Goal: Information Seeking & Learning: Find specific fact

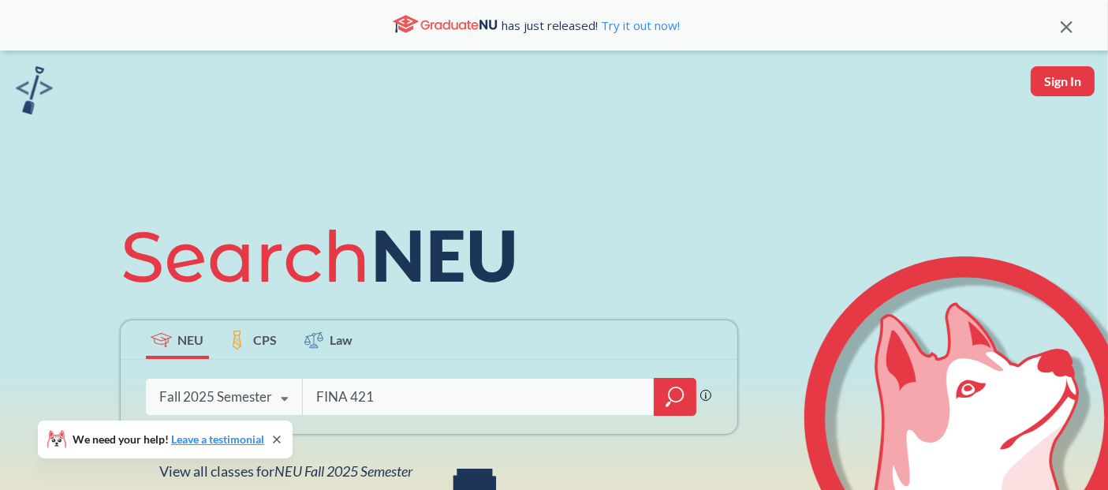
type input "FINA 4219"
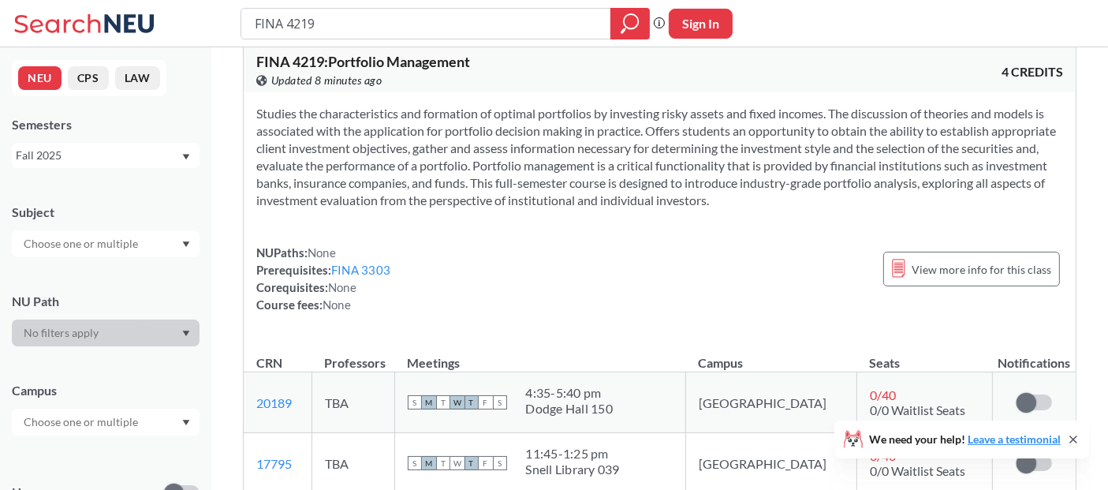
scroll to position [22, 0]
click at [364, 32] on input "FINA 4219" at bounding box center [426, 23] width 346 height 27
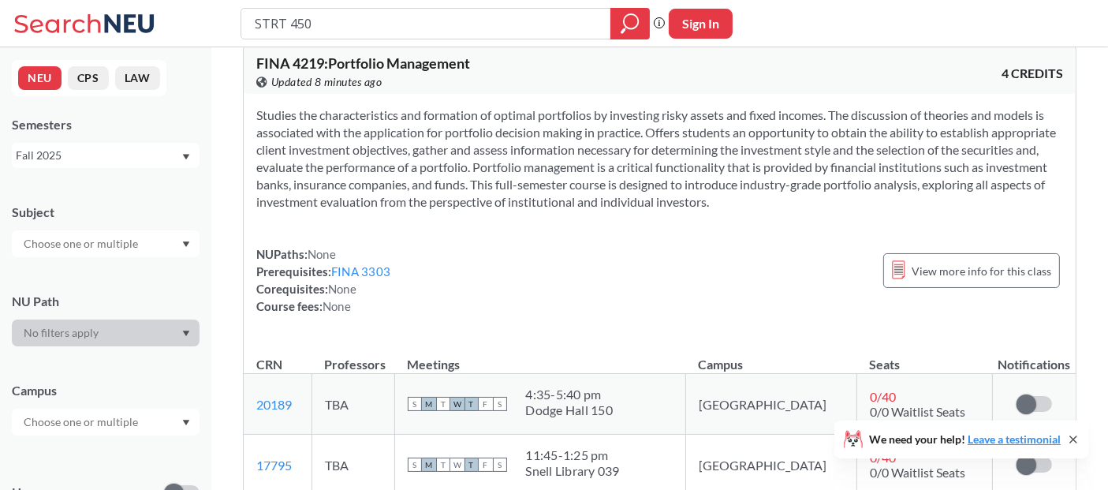
type input "STRT 4501"
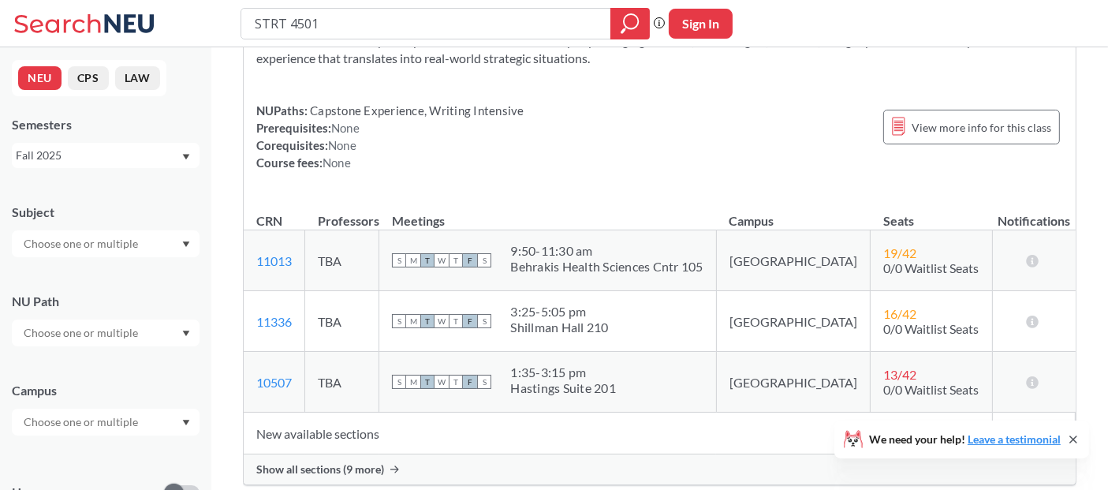
scroll to position [151, 0]
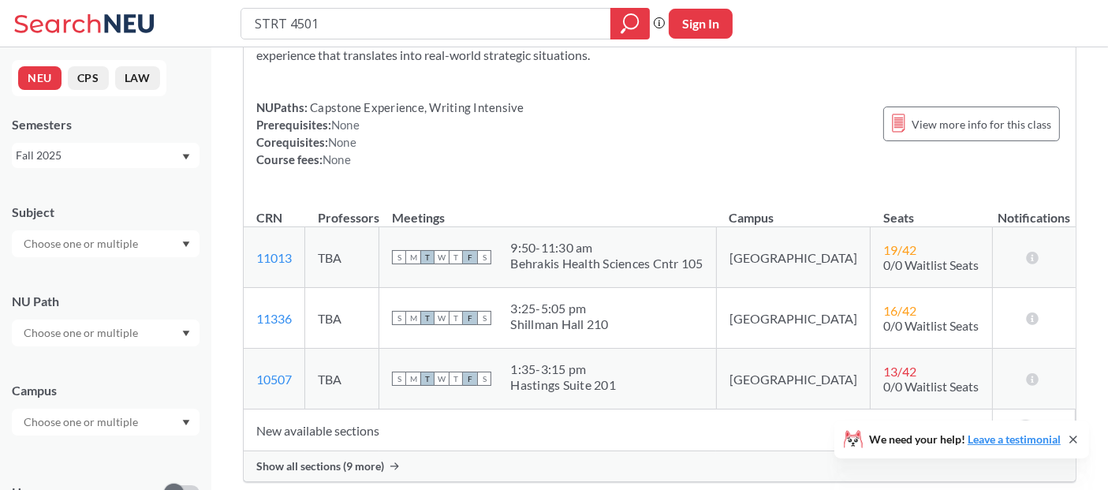
click at [349, 459] on span "Show all sections (9 more)" at bounding box center [320, 466] width 128 height 14
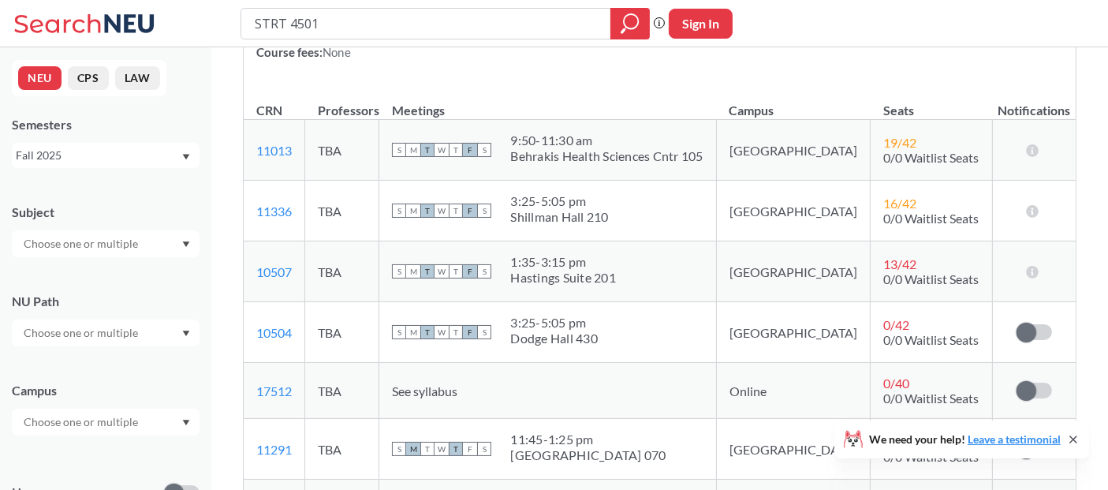
scroll to position [257, 0]
